Goal: Information Seeking & Learning: Learn about a topic

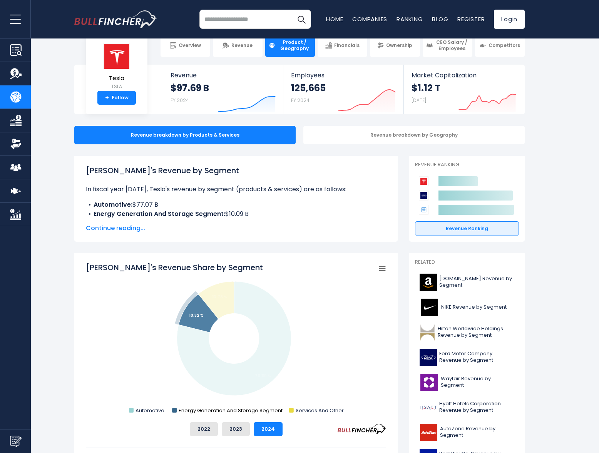
scroll to position [16, 0]
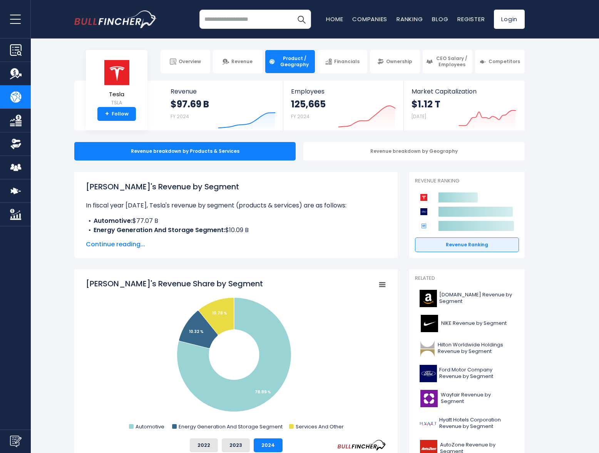
click at [246, 19] on input "search" at bounding box center [256, 19] width 112 height 19
type input "******"
click at [302, 19] on button "Search" at bounding box center [301, 19] width 19 height 19
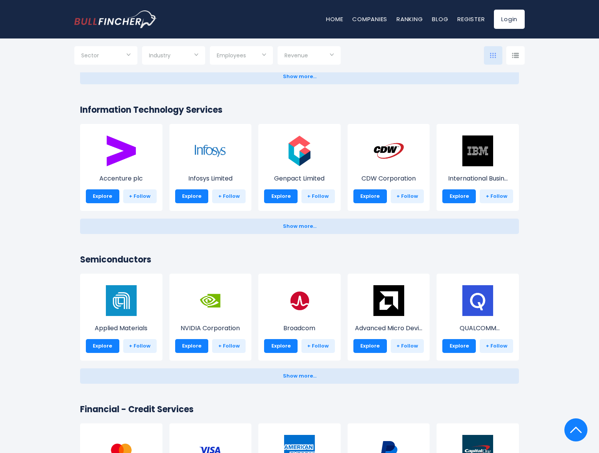
scroll to position [810, 0]
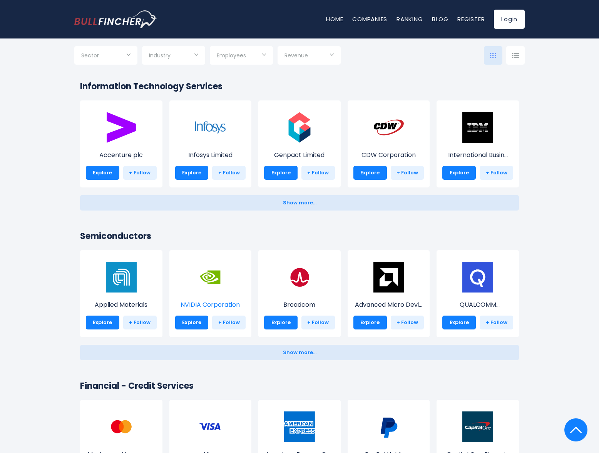
click at [206, 269] on img at bounding box center [210, 277] width 31 height 31
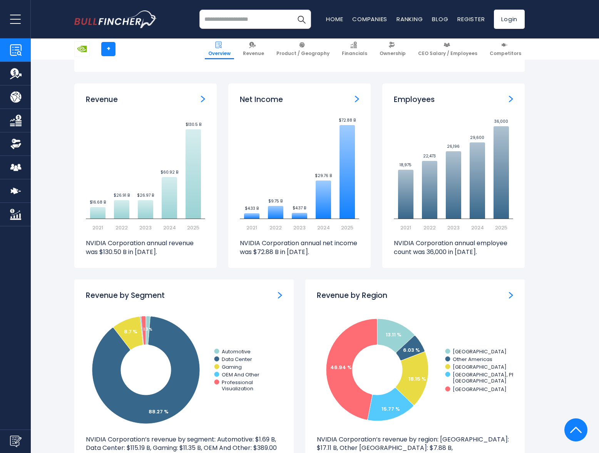
scroll to position [561, 0]
